Goal: Transaction & Acquisition: Purchase product/service

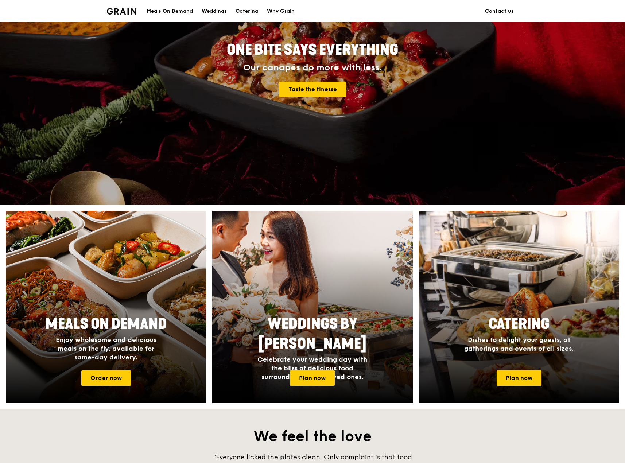
scroll to position [109, 0]
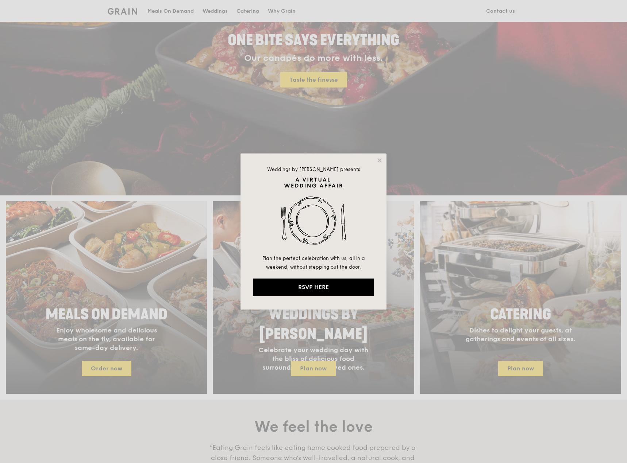
click at [375, 161] on div "Weddings by [PERSON_NAME] presents Plan the perfect celebration with us, all in…" at bounding box center [313, 232] width 146 height 156
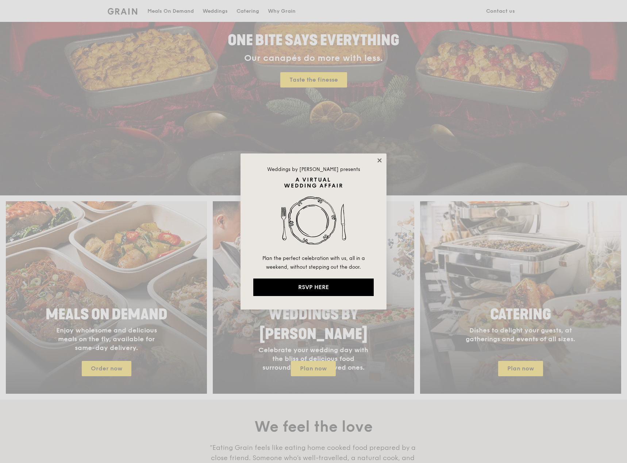
click at [381, 160] on icon at bounding box center [379, 160] width 7 height 7
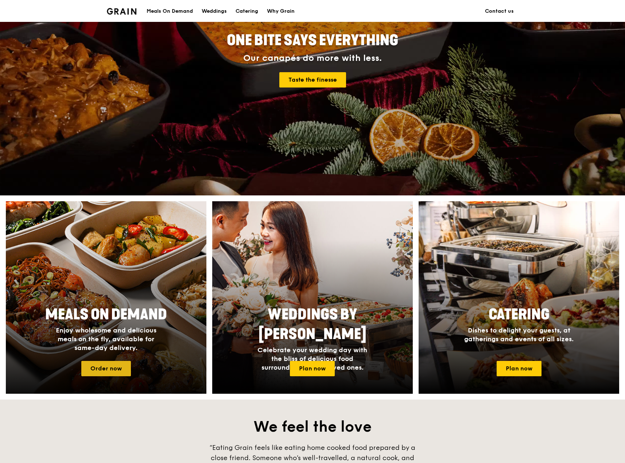
click at [106, 364] on link "Order now" at bounding box center [106, 368] width 50 height 15
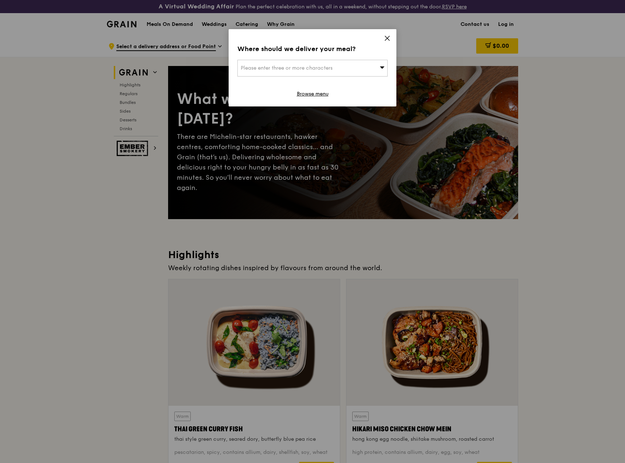
click at [359, 66] on div "Please enter three or more characters" at bounding box center [313, 68] width 150 height 17
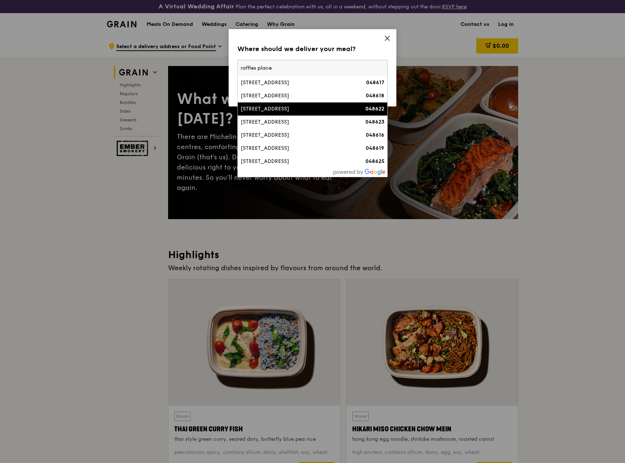
type input "raffles place"
click at [324, 109] on div "[STREET_ADDRESS]" at bounding box center [295, 108] width 108 height 7
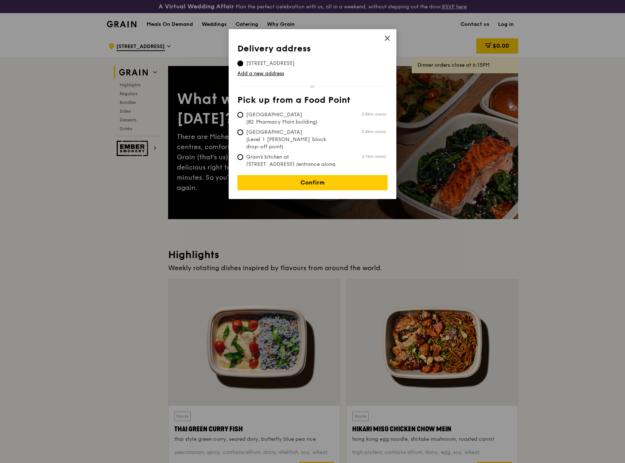
click at [389, 35] on div "Delivery address Pick up from a Food Point Delivery address [STREET_ADDRESS] Ad…" at bounding box center [313, 114] width 168 height 170
click at [387, 38] on icon at bounding box center [387, 38] width 7 height 7
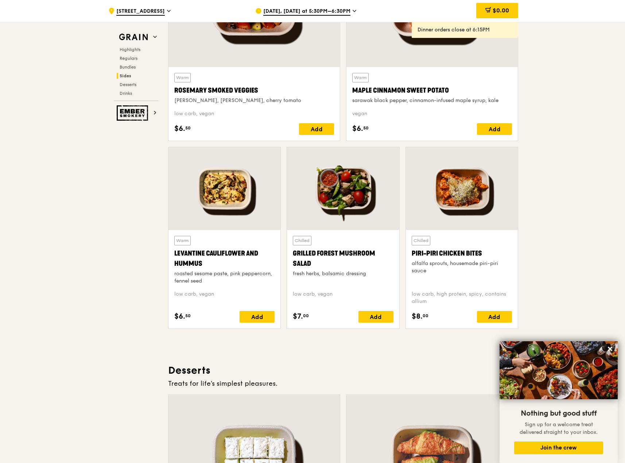
scroll to position [1752, 0]
